Goal: Task Accomplishment & Management: Manage account settings

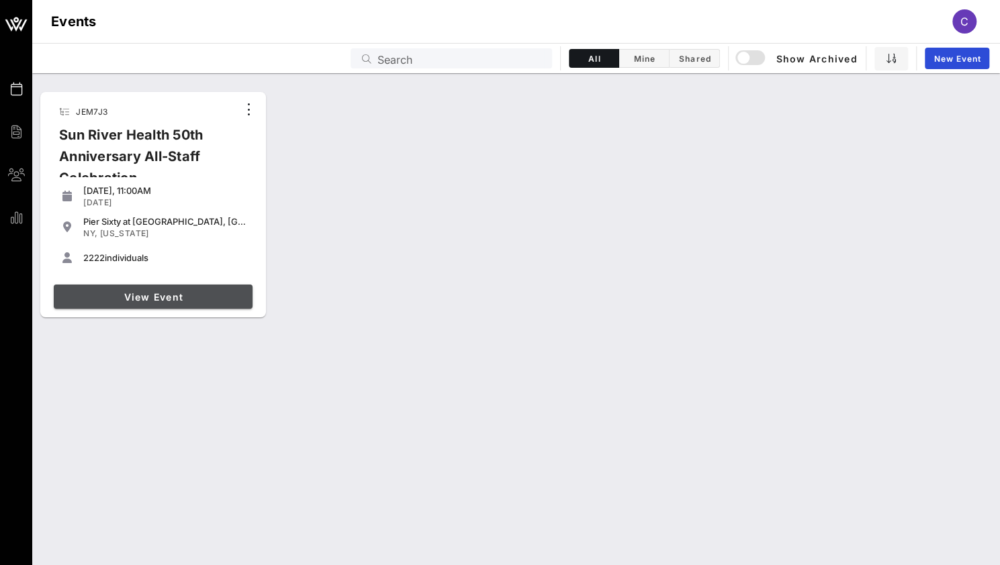
click at [123, 300] on span "View Event" at bounding box center [153, 296] width 188 height 11
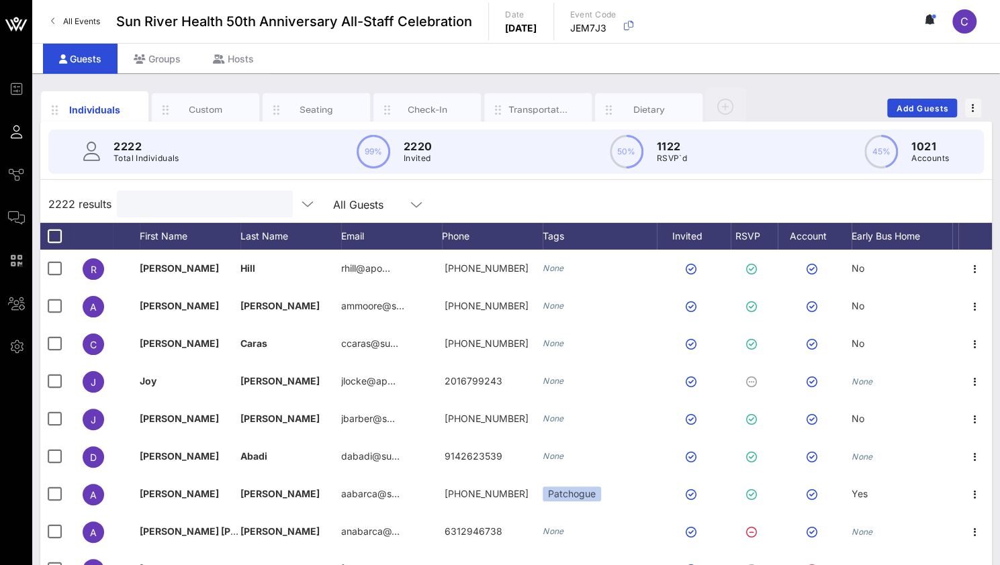
type input "i"
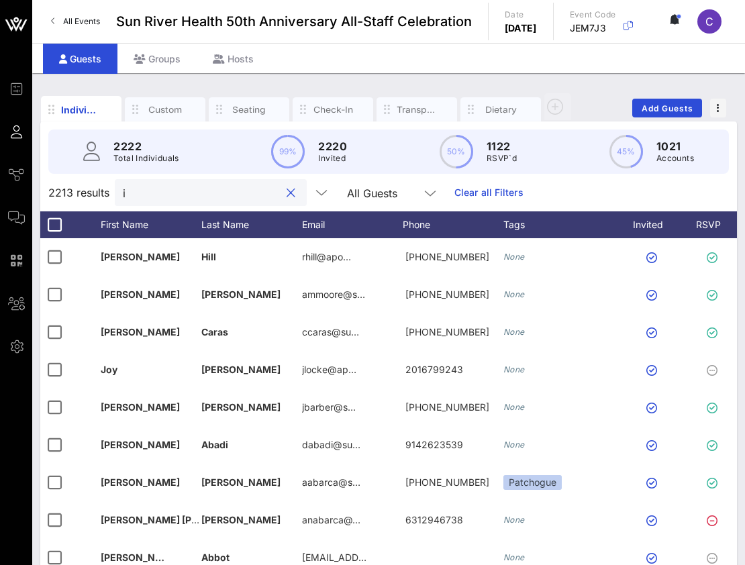
click at [136, 192] on input "i" at bounding box center [201, 192] width 157 height 17
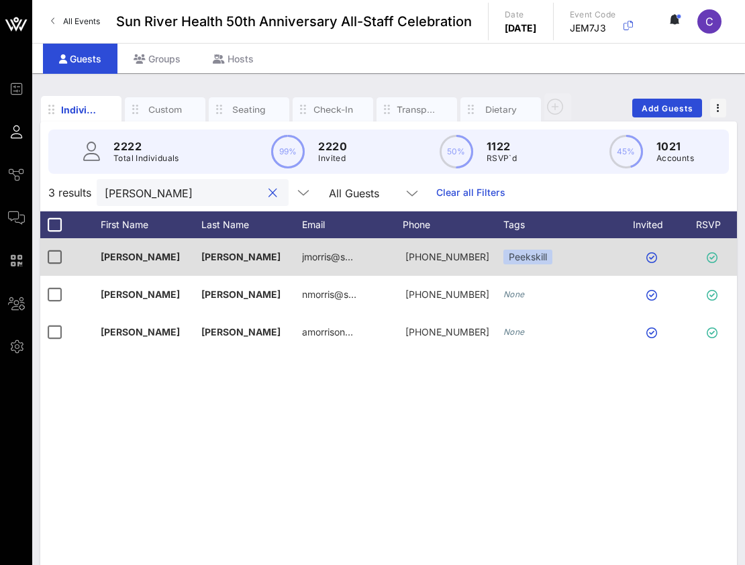
type input "[PERSON_NAME]"
click at [132, 262] on div "[PERSON_NAME]" at bounding box center [151, 257] width 101 height 38
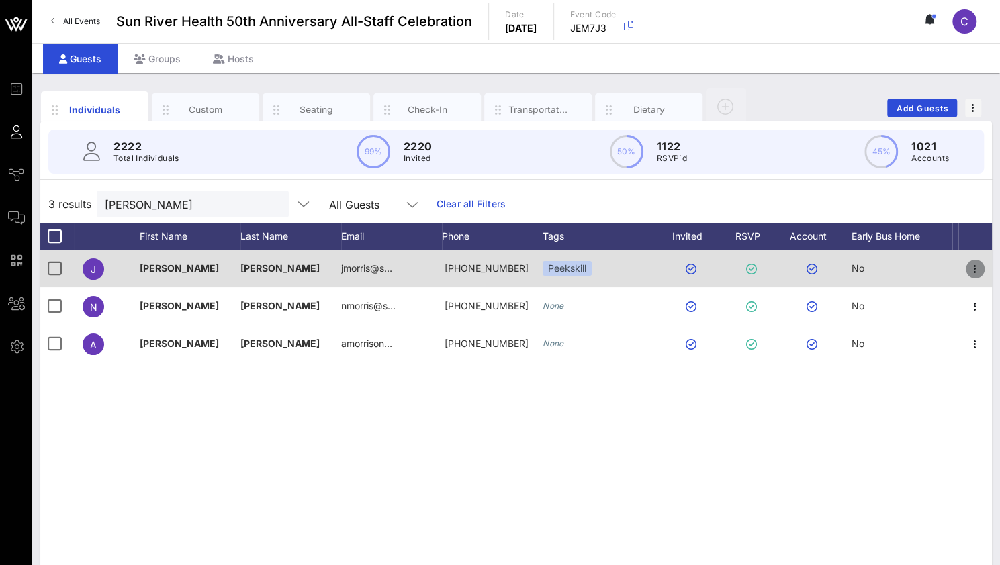
click at [971, 272] on icon "button" at bounding box center [975, 269] width 16 height 16
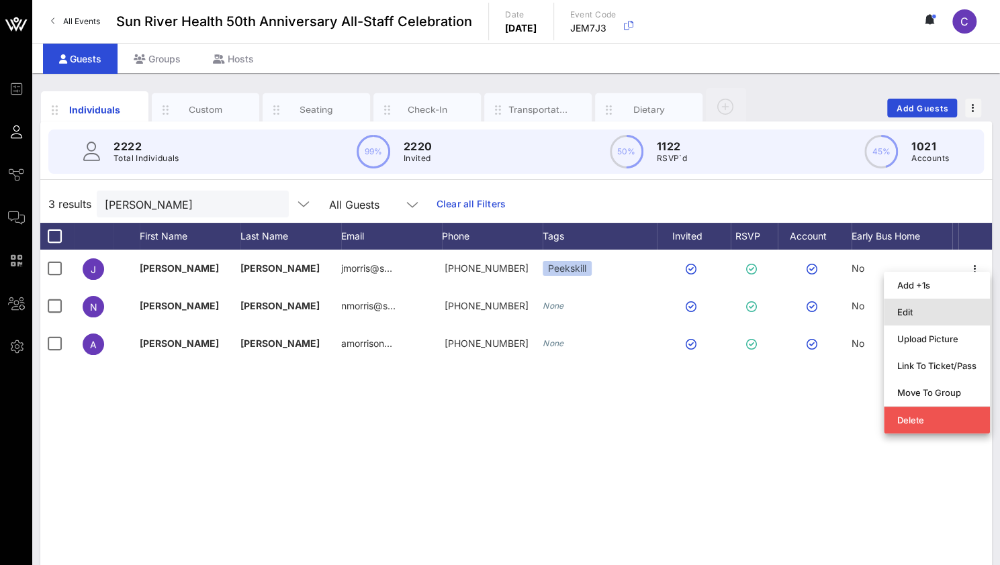
click at [935, 315] on div "Edit" at bounding box center [936, 312] width 79 height 11
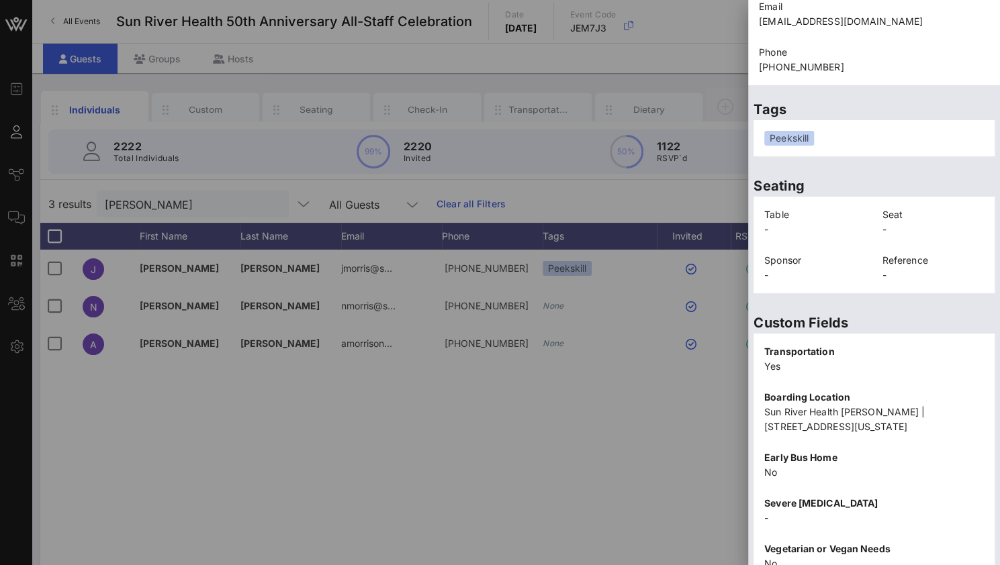
scroll to position [160, 0]
